Goal: Transaction & Acquisition: Purchase product/service

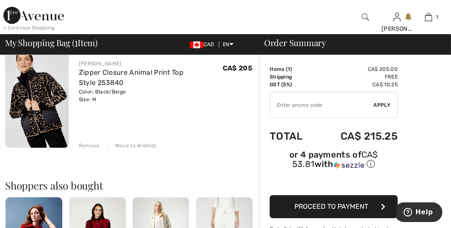
scroll to position [73, 0]
click at [329, 210] on span "Proceed to Payment" at bounding box center [332, 206] width 74 height 8
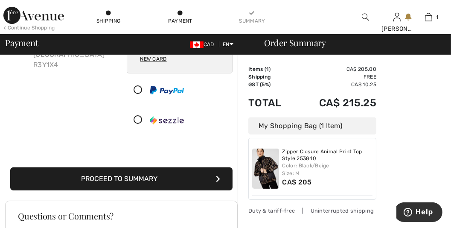
scroll to position [122, 0]
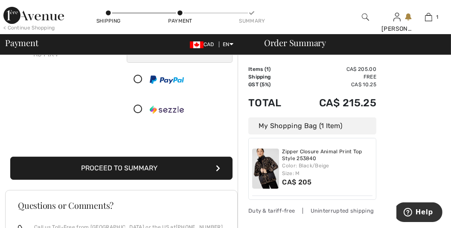
click at [136, 180] on button "Proceed to Summary" at bounding box center [121, 168] width 222 height 23
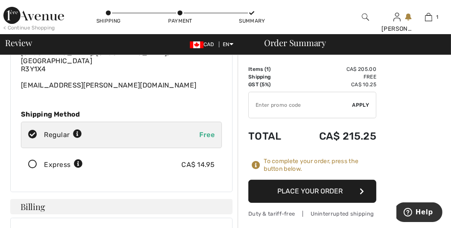
scroll to position [73, 0]
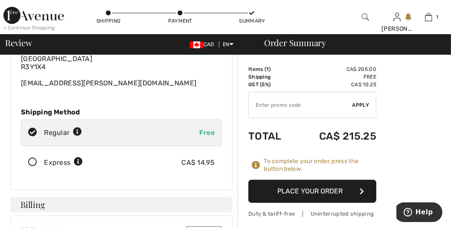
click at [38, 167] on icon at bounding box center [32, 162] width 23 height 9
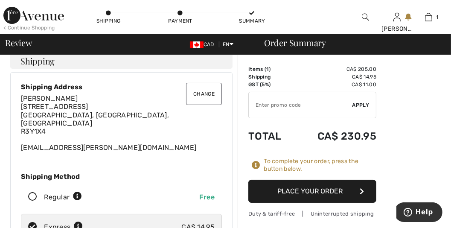
scroll to position [0, 0]
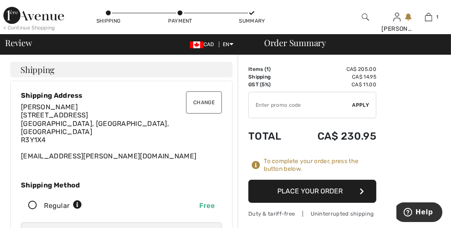
click at [280, 115] on input "TEXT" at bounding box center [301, 105] width 104 height 26
type input "GC005088895"
click at [362, 109] on span "Apply" at bounding box center [361, 105] width 17 height 8
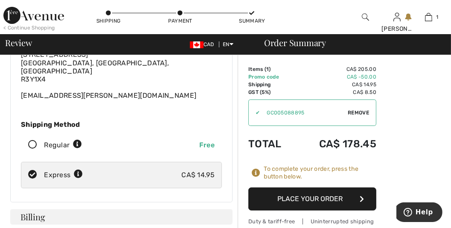
scroll to position [73, 0]
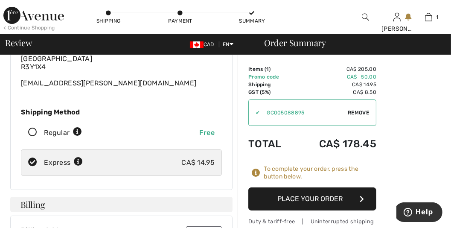
click at [322, 204] on button "Place Your Order" at bounding box center [312, 198] width 128 height 23
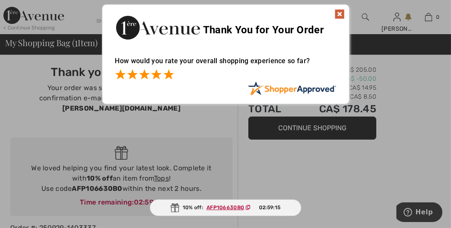
click at [166, 76] on span at bounding box center [168, 74] width 10 height 10
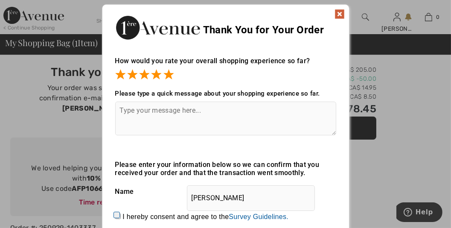
click at [121, 109] on textarea at bounding box center [225, 119] width 221 height 34
click at [137, 110] on textarea "Loves shopping at your store." at bounding box center [225, 119] width 221 height 34
click at [212, 109] on textarea "Love shopping at your store." at bounding box center [225, 119] width 221 height 34
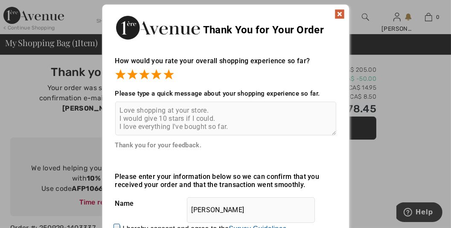
type textarea "Love shopping at your store. I would give 10 stars if I could. I love everythin…"
drag, startPoint x: 267, startPoint y: 10, endPoint x: 265, endPoint y: 15, distance: 5.2
click at [253, 19] on div "Thank You for Your Order" at bounding box center [225, 27] width 247 height 44
drag, startPoint x: 263, startPoint y: 12, endPoint x: 258, endPoint y: 14, distance: 5.8
click at [257, 14] on div "Thank You for Your Order" at bounding box center [225, 27] width 247 height 44
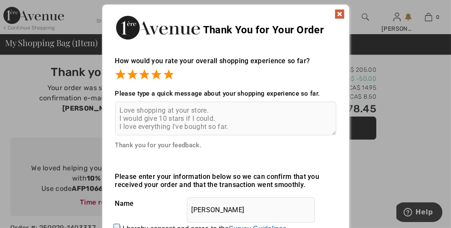
click at [119, 133] on textarea "Love shopping at your store. I would give 10 stars if I could. I love everythin…" at bounding box center [225, 119] width 221 height 34
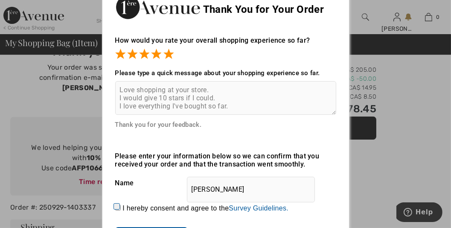
scroll to position [49, 0]
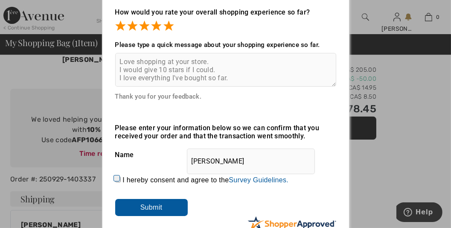
click at [115, 178] on input "I hereby consent and agree to the By submitting a review, you grant permission …" at bounding box center [118, 180] width 6 height 6
checkbox input "true"
click at [148, 207] on input "Submit" at bounding box center [151, 207] width 73 height 17
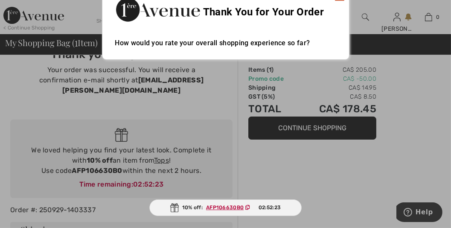
scroll to position [0, 0]
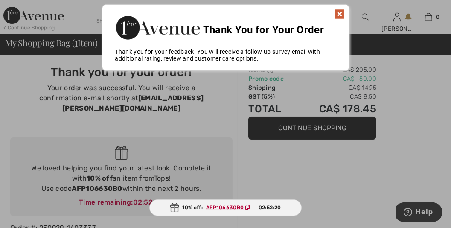
click at [342, 10] on img at bounding box center [340, 14] width 10 height 10
